Goal: Task Accomplishment & Management: Use online tool/utility

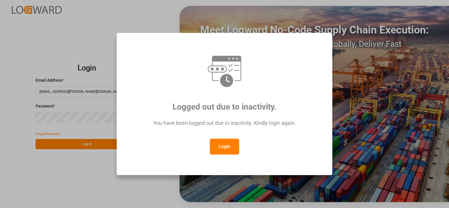
click at [226, 149] on button "Login" at bounding box center [224, 147] width 29 height 16
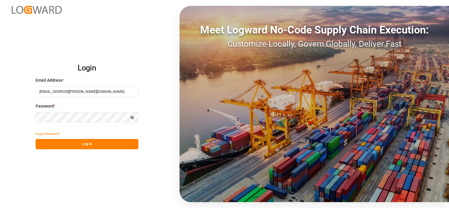
click at [95, 143] on button "Log In" at bounding box center [87, 144] width 103 height 10
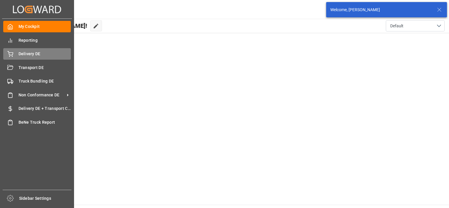
click at [10, 51] on icon at bounding box center [10, 54] width 6 height 6
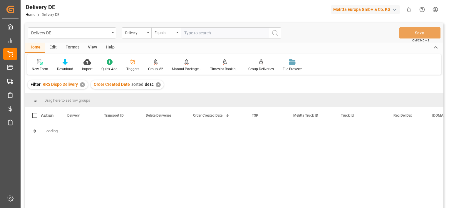
click at [156, 86] on div "✕" at bounding box center [158, 84] width 5 height 5
